Goal: Task Accomplishment & Management: Use online tool/utility

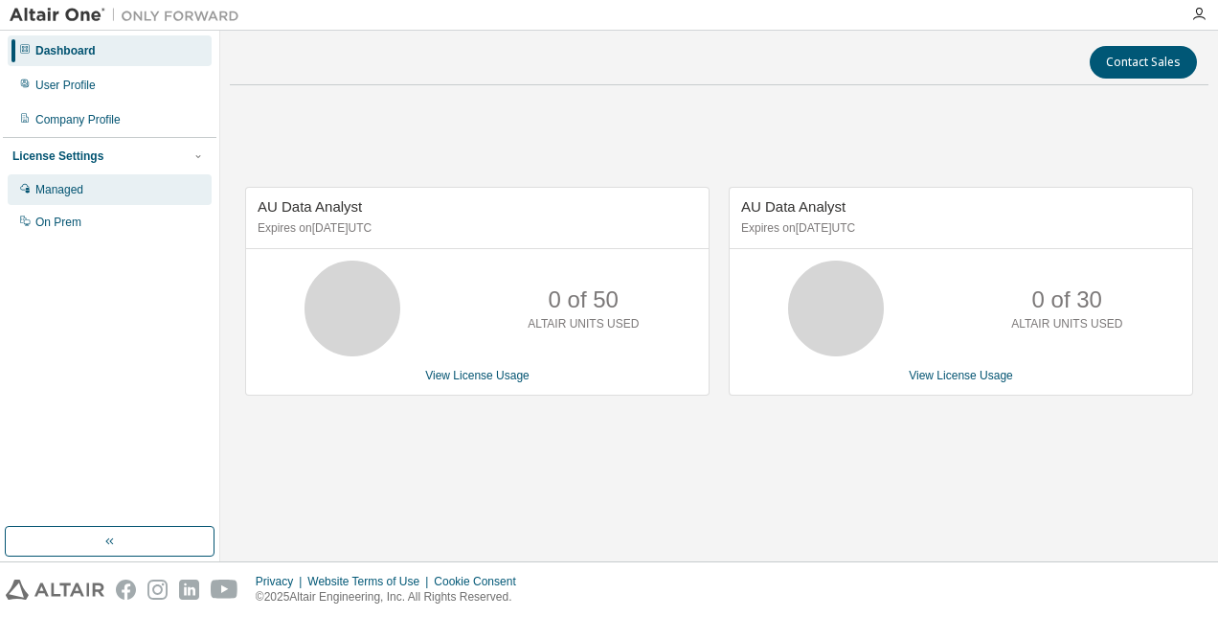
click at [59, 188] on div "Managed" at bounding box center [59, 189] width 48 height 15
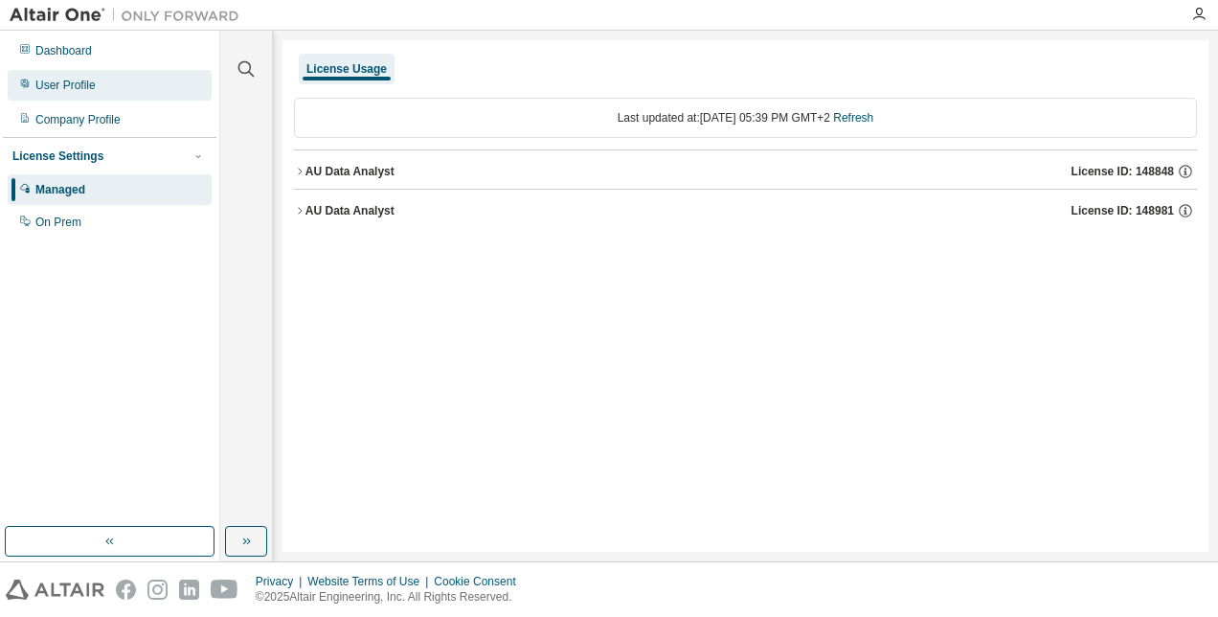
click at [77, 85] on div "User Profile" at bounding box center [65, 85] width 60 height 15
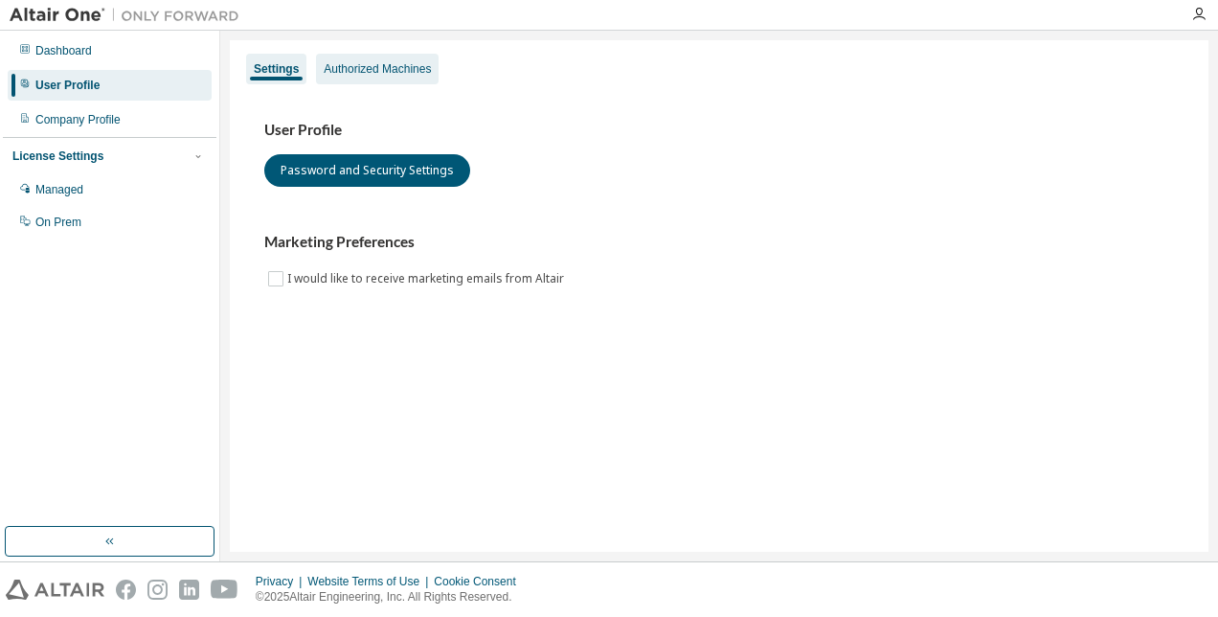
click at [370, 75] on div "Authorized Machines" at bounding box center [377, 68] width 107 height 15
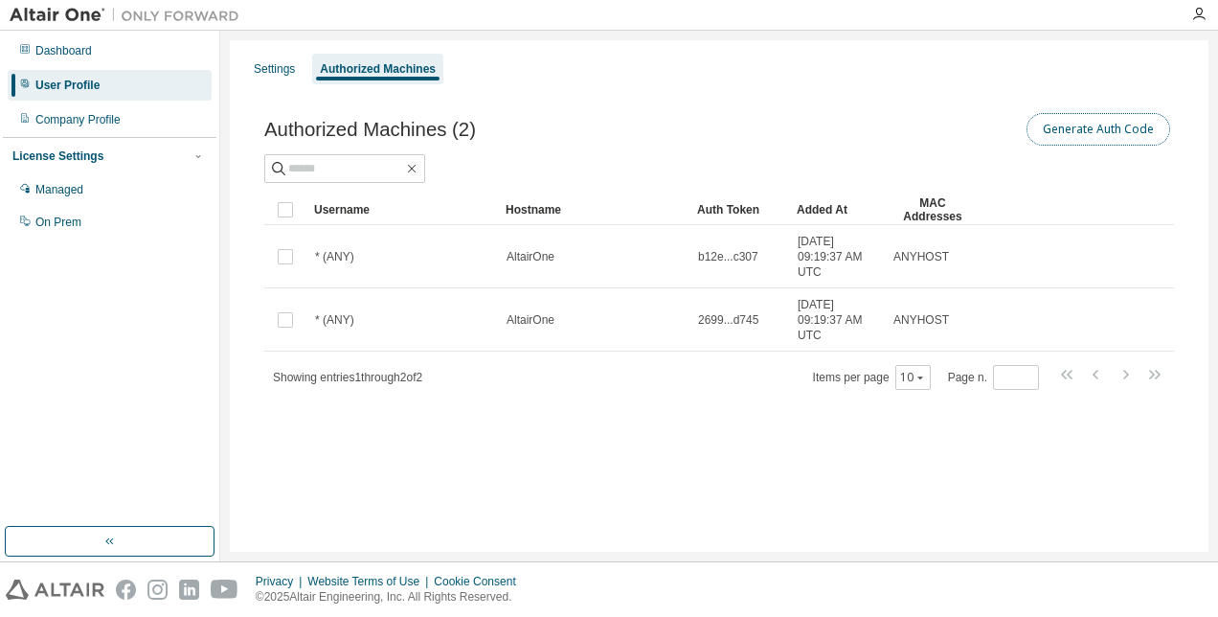
click at [1069, 124] on button "Generate Auth Code" at bounding box center [1098, 129] width 144 height 33
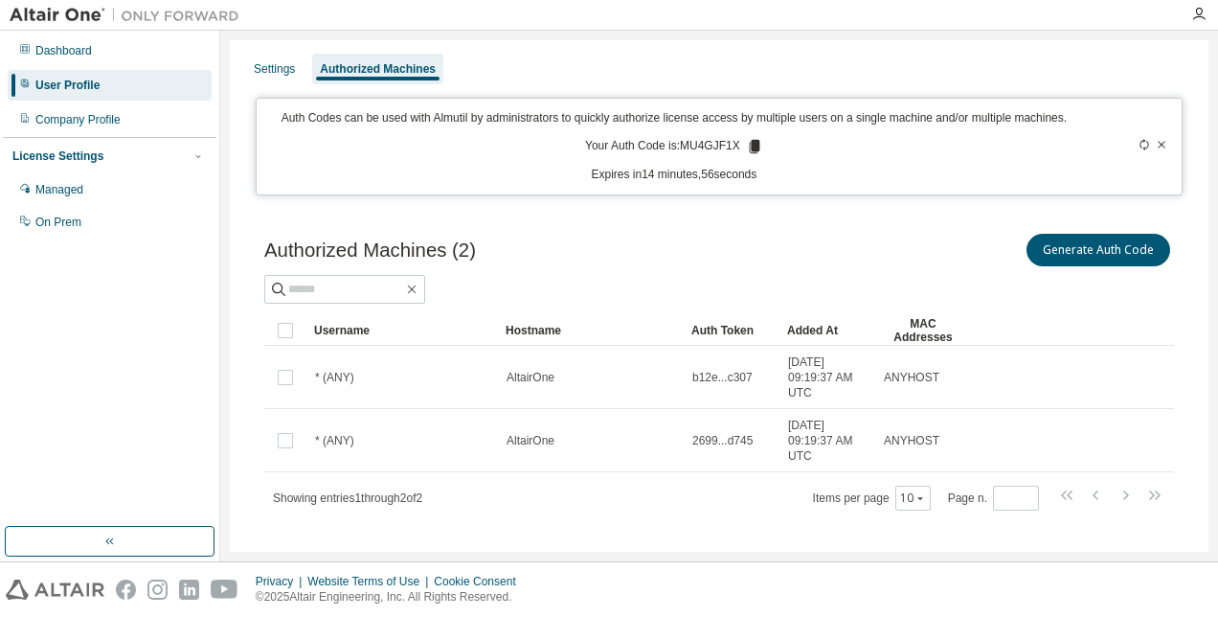
click at [680, 145] on p "Your Auth Code is: MU4GJF1X" at bounding box center [674, 146] width 178 height 17
click at [749, 145] on icon at bounding box center [754, 146] width 11 height 13
